Goal: Information Seeking & Learning: Find specific fact

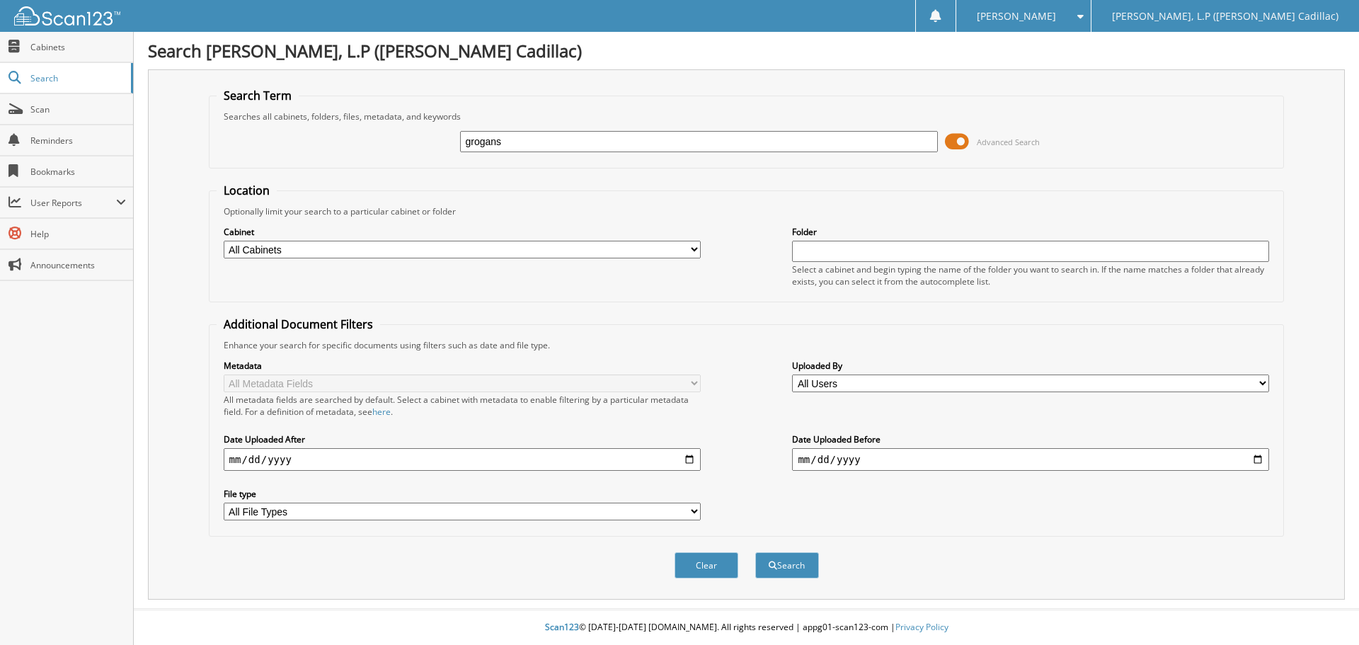
type input "grogans"
click at [755, 552] on button "Search" at bounding box center [787, 565] width 64 height 26
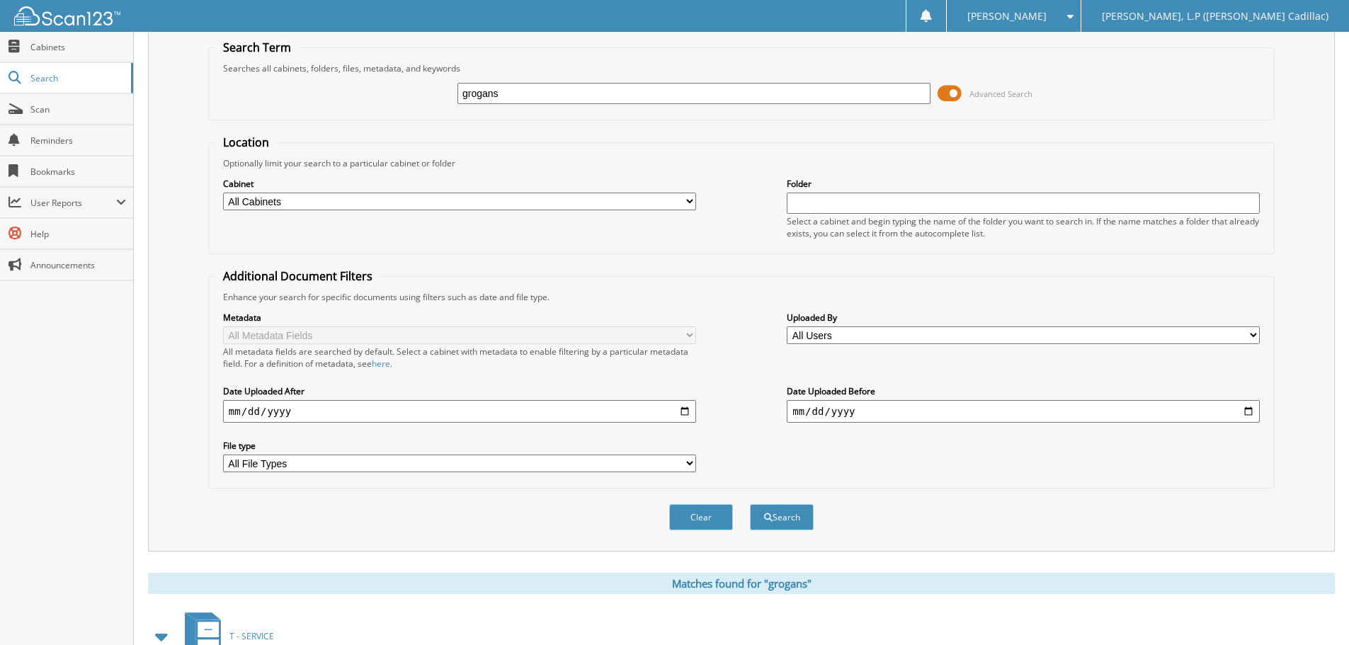
scroll to position [142, 0]
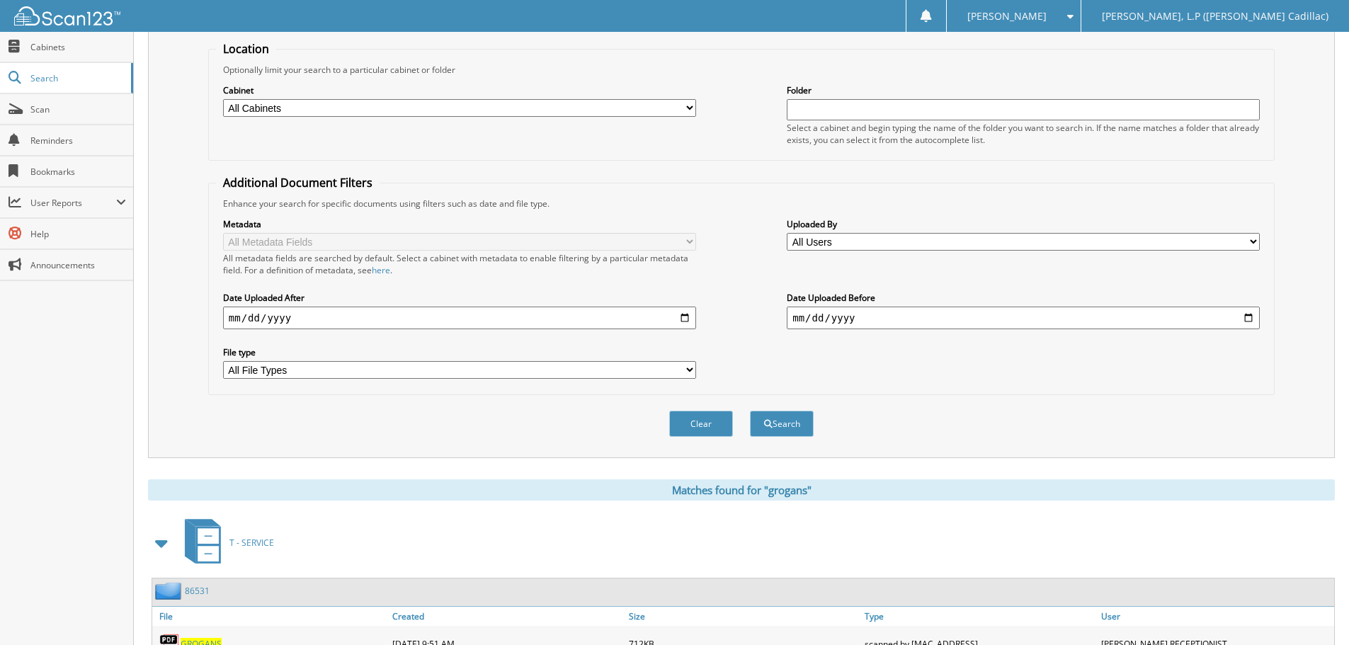
click at [160, 544] on span at bounding box center [162, 542] width 20 height 25
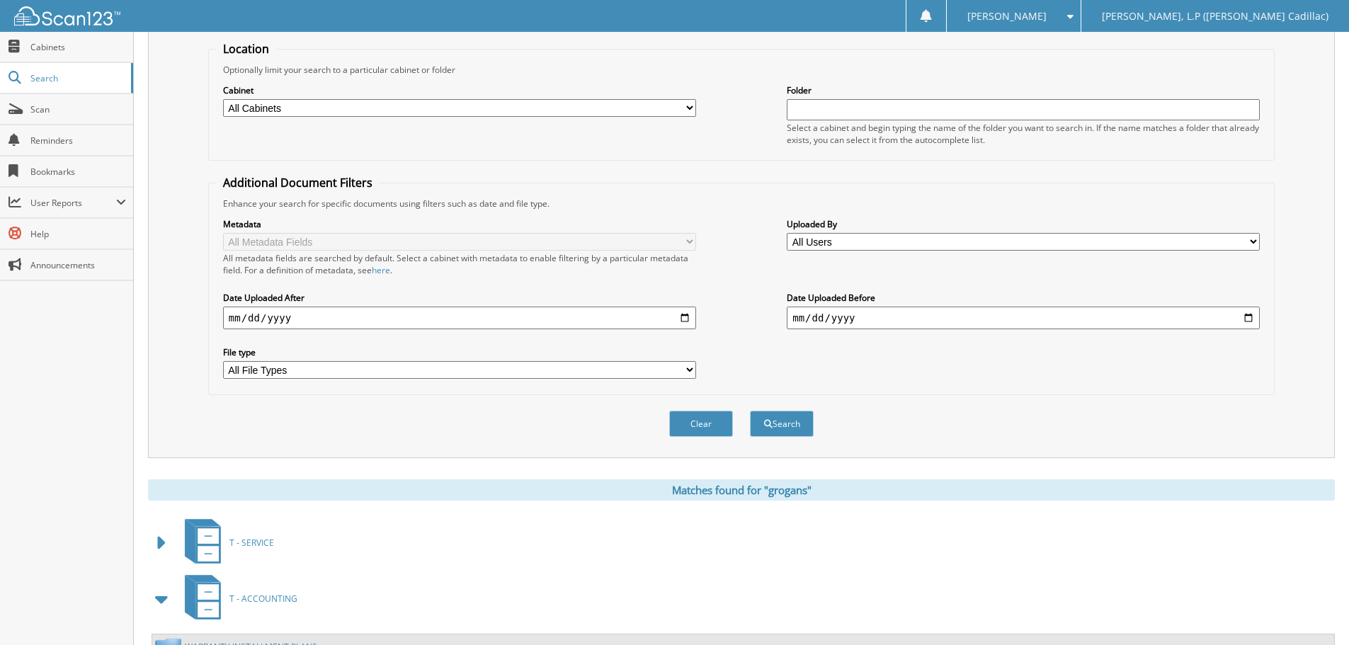
click at [165, 603] on span at bounding box center [162, 598] width 20 height 25
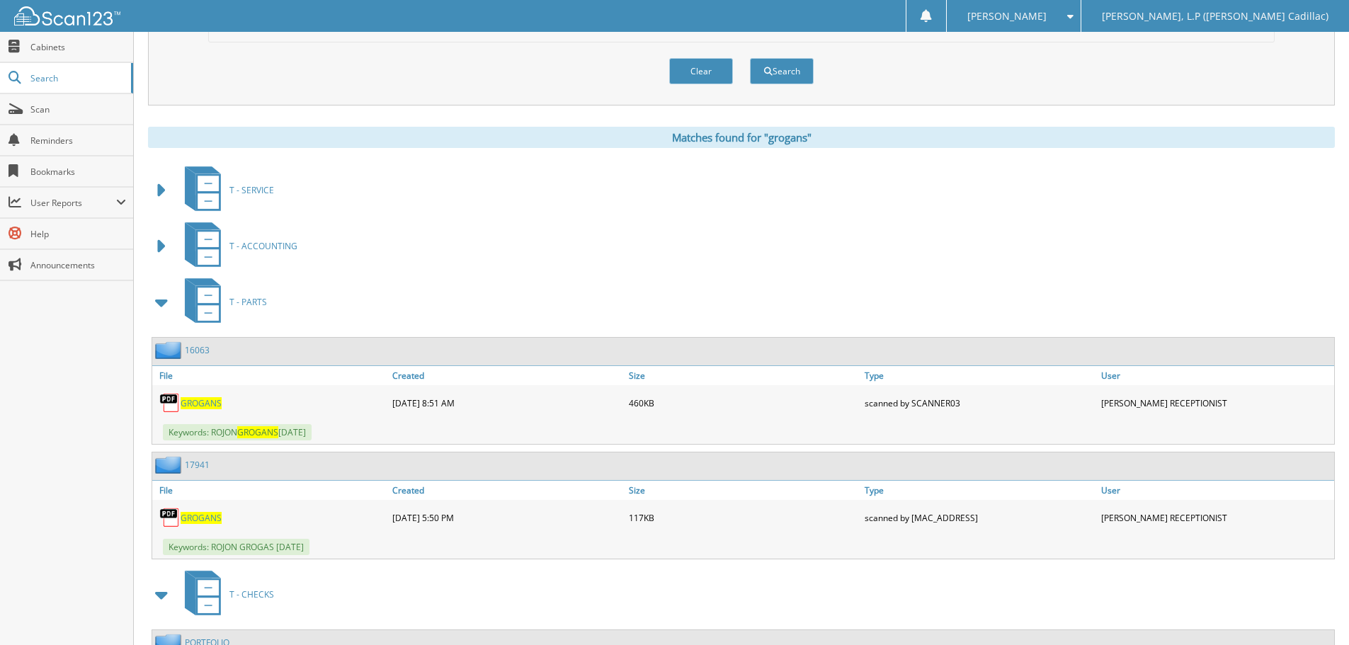
scroll to position [496, 0]
click at [164, 299] on span at bounding box center [162, 300] width 20 height 25
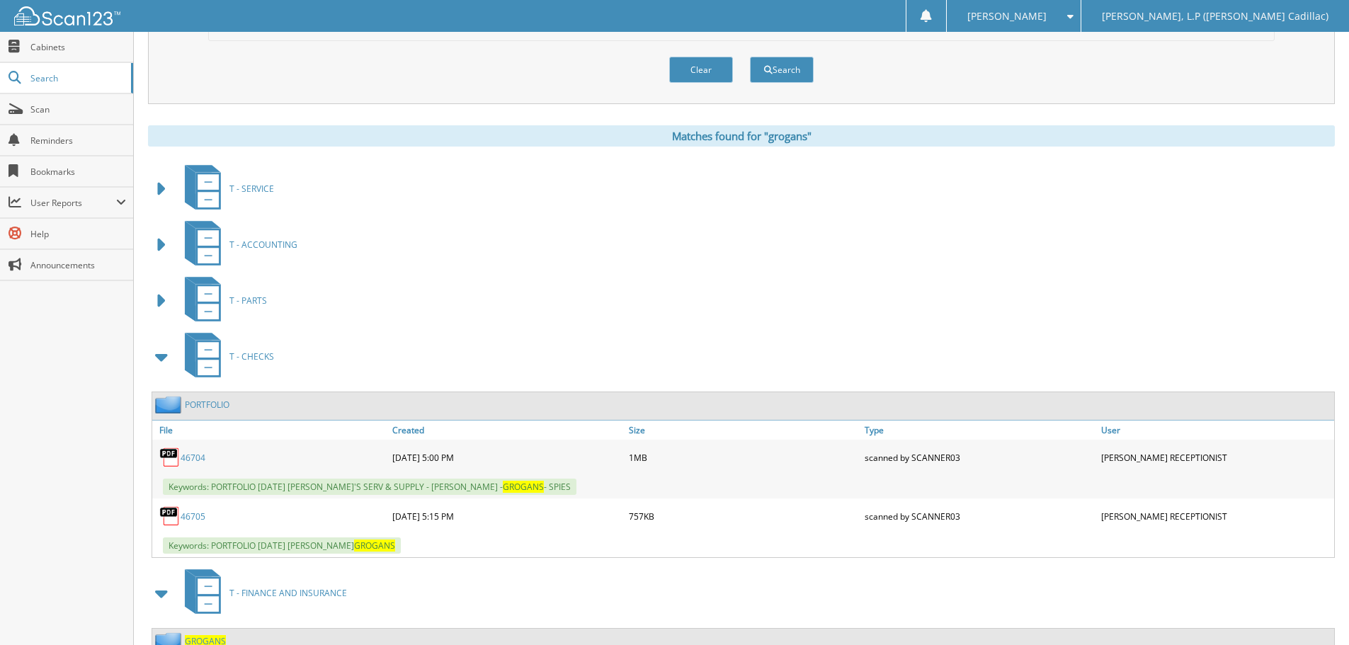
click at [167, 355] on span at bounding box center [162, 356] width 20 height 25
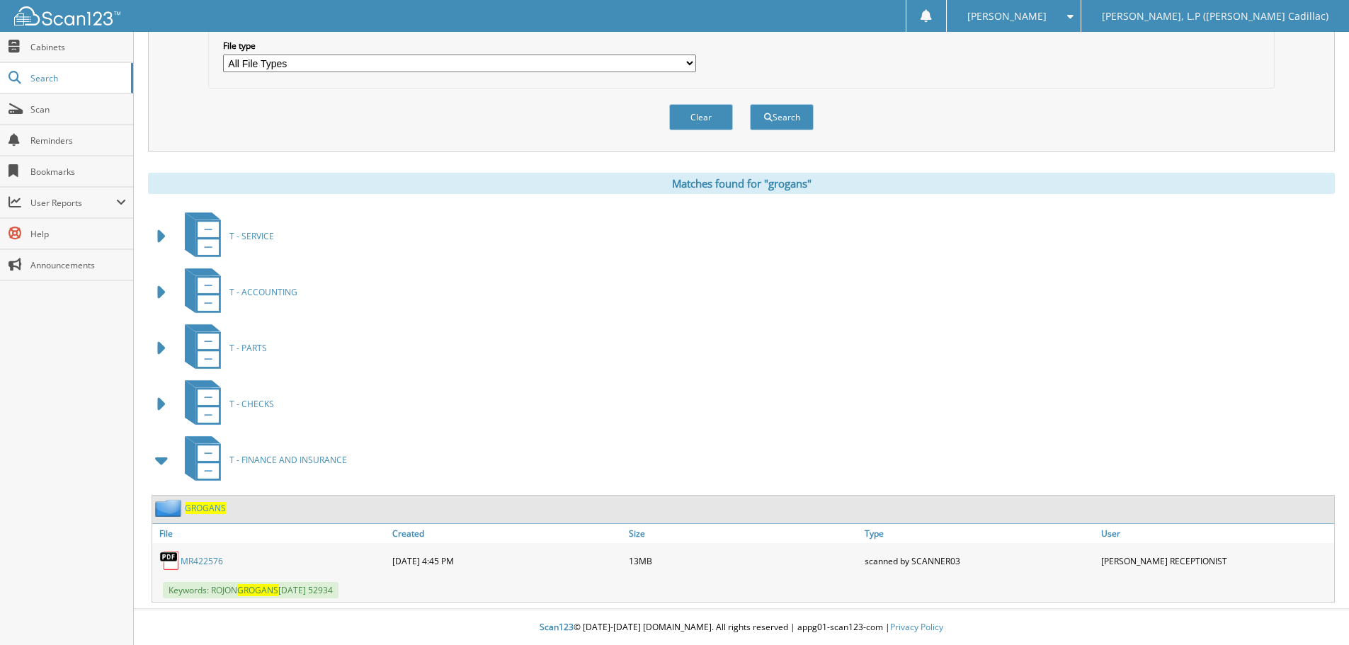
scroll to position [449, 0]
click at [212, 562] on link "MR422576" at bounding box center [202, 561] width 42 height 12
